Goal: Information Seeking & Learning: Find specific page/section

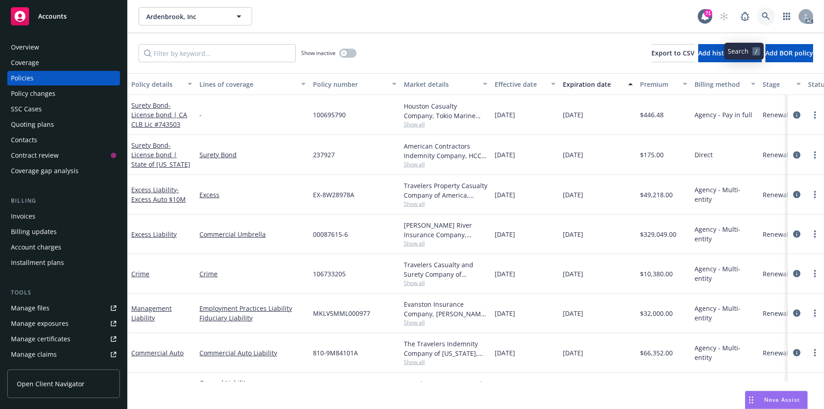
click at [761, 20] on icon at bounding box center [765, 16] width 8 height 8
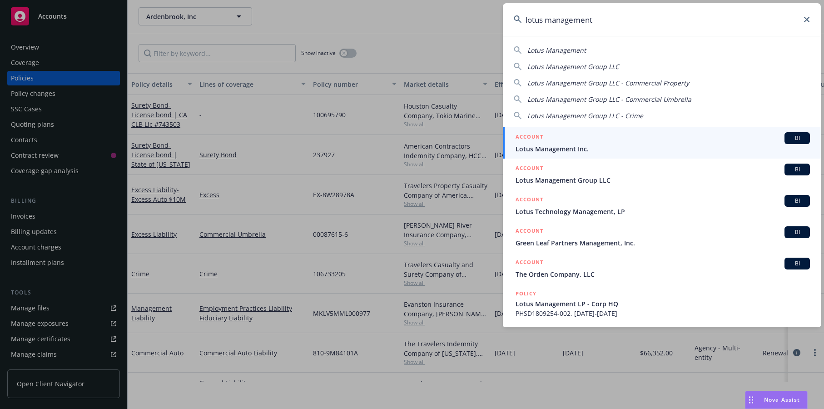
type input "lotus management"
click at [575, 149] on span "Lotus Management Inc." at bounding box center [662, 149] width 294 height 10
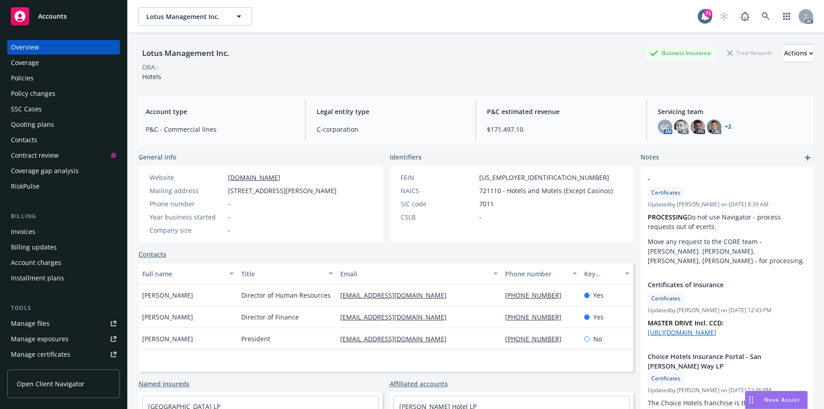
click at [41, 85] on div "Policies" at bounding box center [63, 78] width 105 height 15
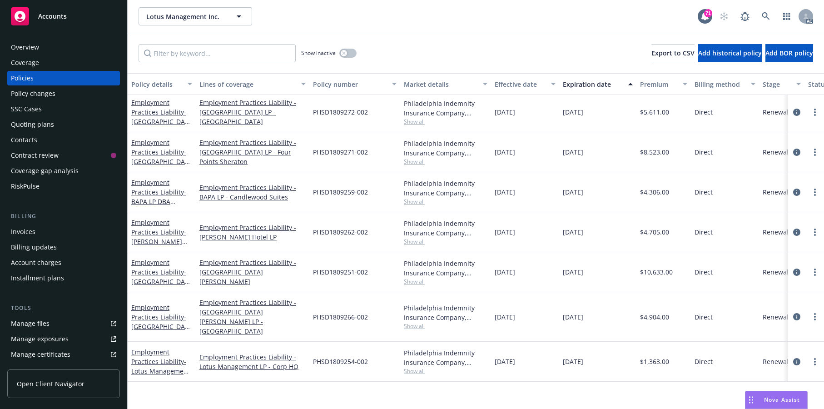
scroll to position [603, 0]
click at [155, 375] on link "Employment Practices Liability - Lotus Management LP - Corp HQ" at bounding box center [160, 365] width 59 height 37
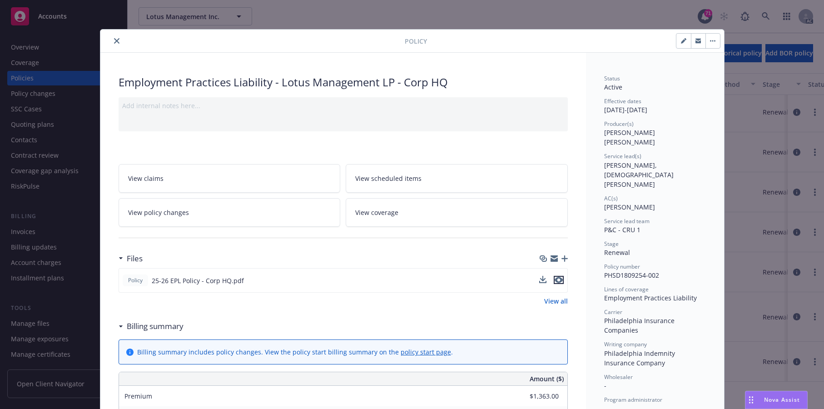
click at [555, 283] on icon "preview file" at bounding box center [558, 279] width 8 height 6
click at [119, 46] on button "close" at bounding box center [116, 40] width 11 height 11
